Goal: Task Accomplishment & Management: Use online tool/utility

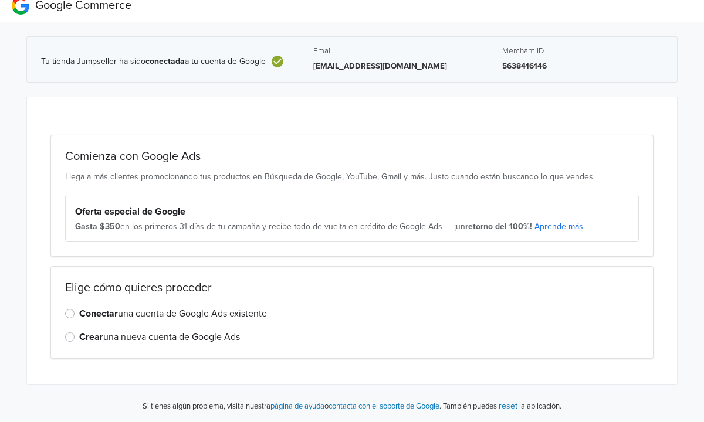
scroll to position [11, 0]
click at [79, 338] on label "Crear una nueva cuenta de Google Ads" at bounding box center [159, 337] width 161 height 14
click at [0, 0] on input "Crear una nueva cuenta de Google Ads" at bounding box center [0, 0] width 0 height 0
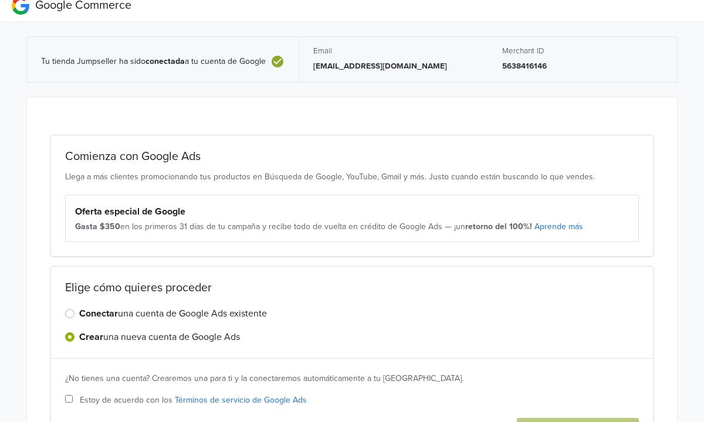
scroll to position [111, 0]
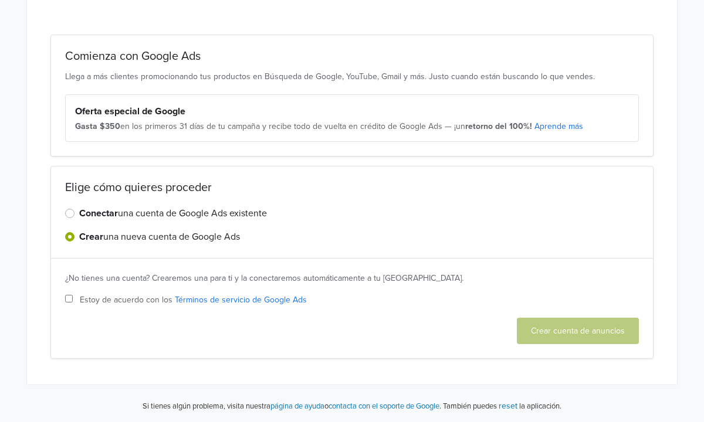
click at [69, 300] on input "Estoy de acuerdo con los Términos de servicio de Google Ads" at bounding box center [69, 299] width 8 height 8
checkbox input "true"
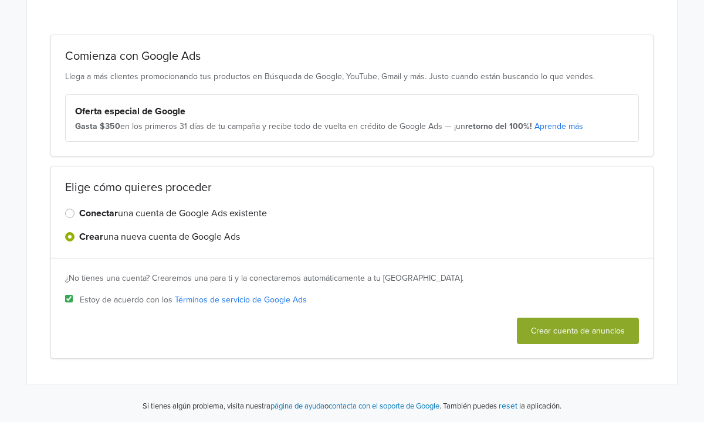
click at [559, 333] on button "Crear cuenta de anuncios" at bounding box center [578, 331] width 122 height 26
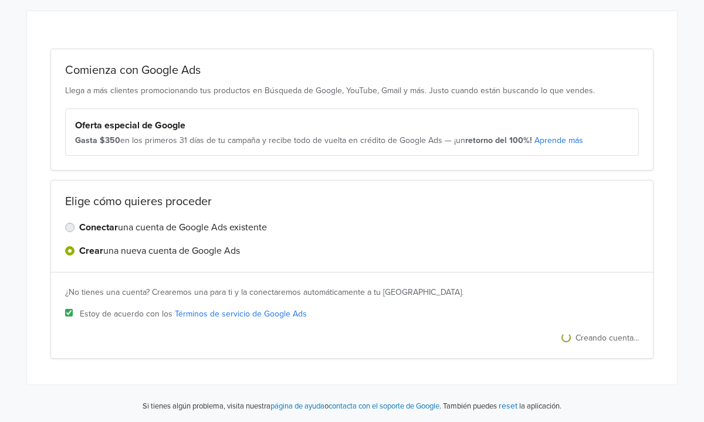
scroll to position [0, 0]
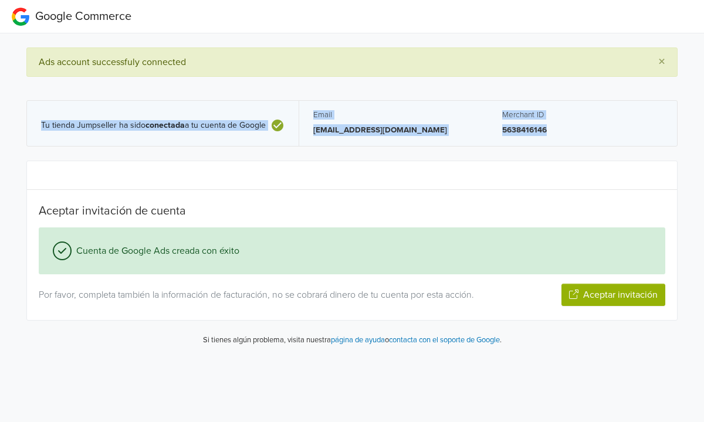
drag, startPoint x: 22, startPoint y: 95, endPoint x: 559, endPoint y: 160, distance: 540.1
click at [559, 160] on div "× Ads account successfuly connected Tu tienda Jumpseller ha sido conectada a tu…" at bounding box center [352, 202] width 669 height 308
copy div "Tu tienda Jumpseller ha sido conectada a tu cuenta de Google Email [EMAIL_ADDRE…"
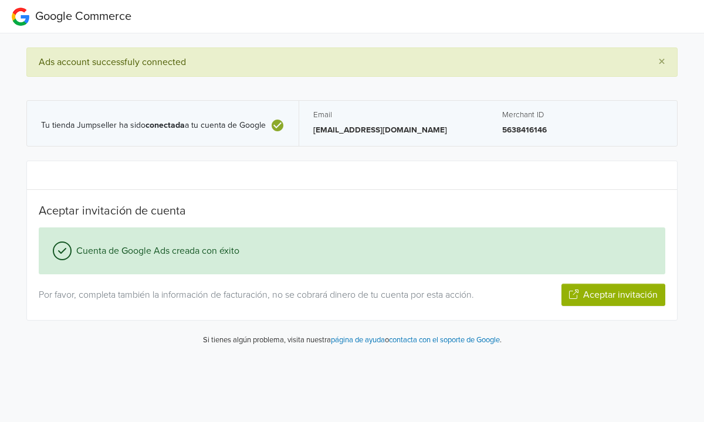
click at [348, 208] on h5 "Aceptar invitación de cuenta" at bounding box center [352, 211] width 627 height 14
click at [610, 295] on button "Aceptar invitación" at bounding box center [613, 295] width 104 height 22
